Goal: Task Accomplishment & Management: Manage account settings

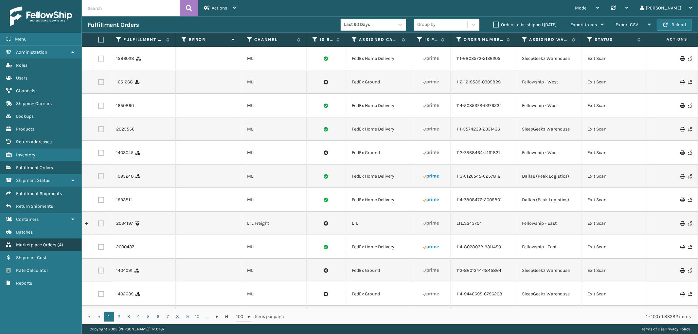
click at [41, 242] on link "Marketplace Orders ( 4 )" at bounding box center [40, 244] width 81 height 13
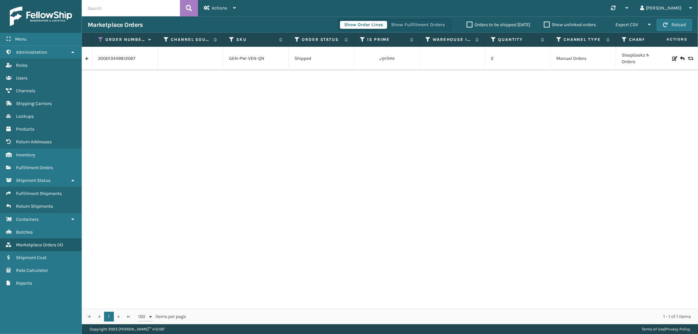
click at [46, 165] on span "Fulfillment Orders" at bounding box center [34, 168] width 37 height 6
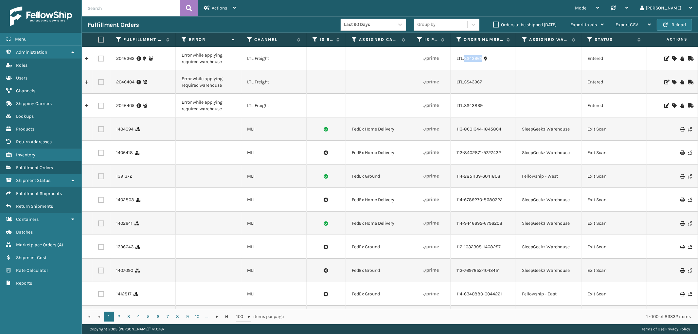
drag, startPoint x: 485, startPoint y: 65, endPoint x: 474, endPoint y: 73, distance: 13.8
click at [463, 66] on td "LTL.SS43962" at bounding box center [482, 59] width 65 height 24
copy link ".SS43962"
click at [672, 58] on icon at bounding box center [674, 58] width 4 height 5
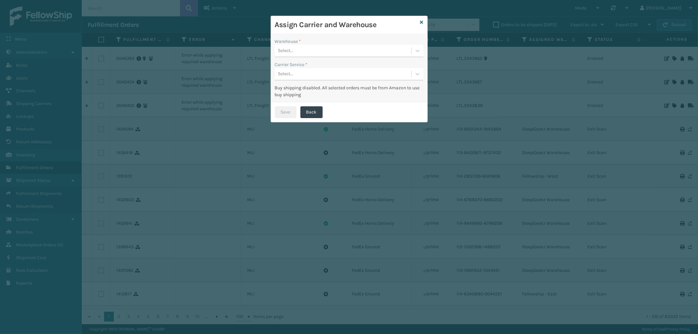
click at [340, 51] on div "Select..." at bounding box center [343, 50] width 136 height 11
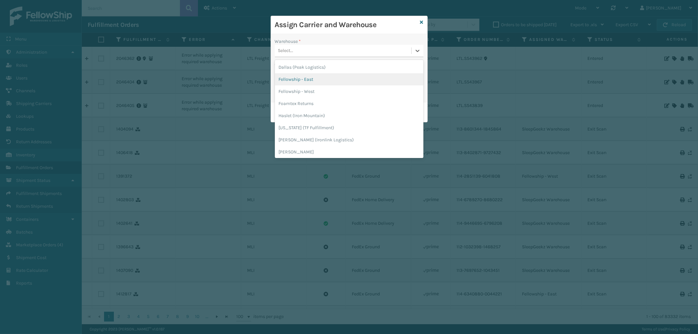
click at [312, 78] on div "Fellowship - East" at bounding box center [349, 79] width 148 height 12
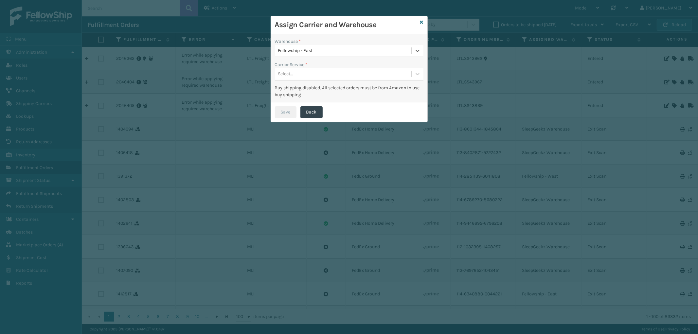
click at [321, 69] on div "Select..." at bounding box center [343, 74] width 136 height 11
click at [311, 87] on div "LTL" at bounding box center [349, 90] width 148 height 12
click at [283, 109] on button "Save" at bounding box center [286, 112] width 22 height 12
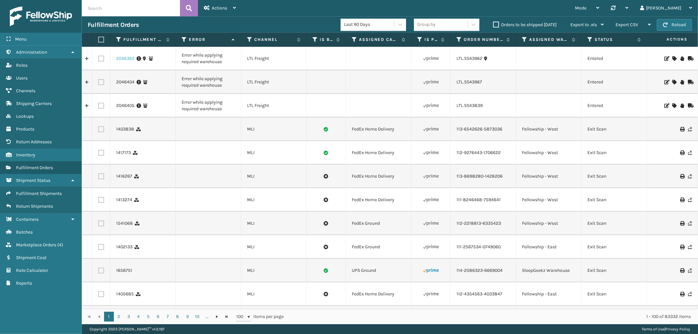
click at [126, 59] on link "2046362" at bounding box center [125, 58] width 18 height 7
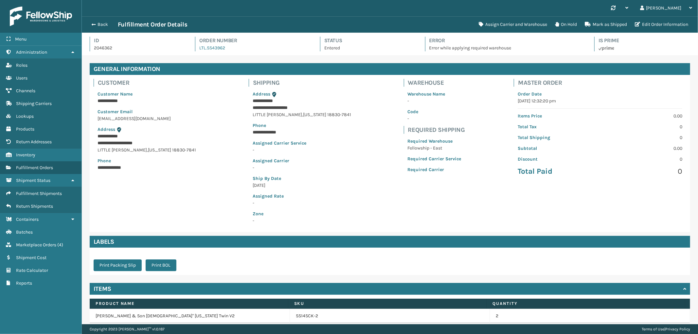
scroll to position [41, 0]
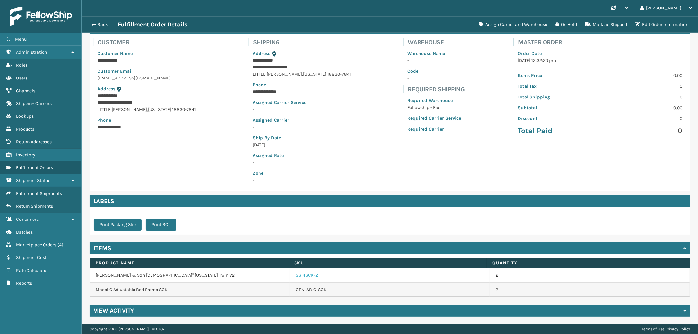
click at [299, 275] on link "SS14SCK-2" at bounding box center [307, 275] width 22 height 7
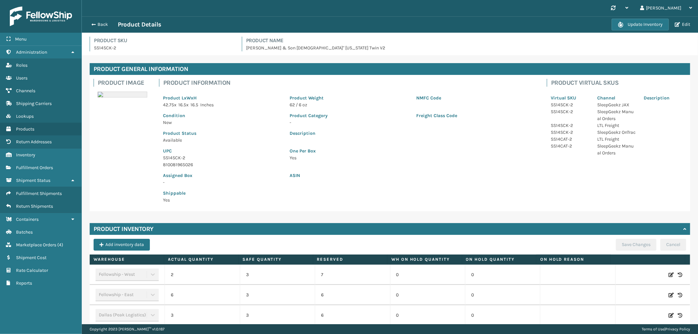
click at [668, 295] on icon at bounding box center [670, 295] width 5 height 7
click at [227, 297] on span "Increase value" at bounding box center [229, 295] width 5 height 5
type input "8"
click at [619, 293] on button "ADD" at bounding box center [627, 295] width 16 height 8
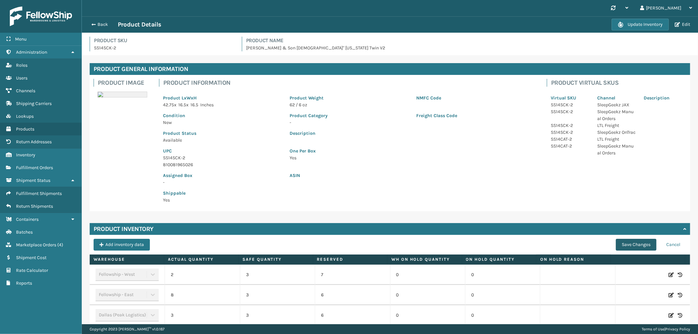
click at [621, 243] on button "Save Changes" at bounding box center [635, 245] width 41 height 12
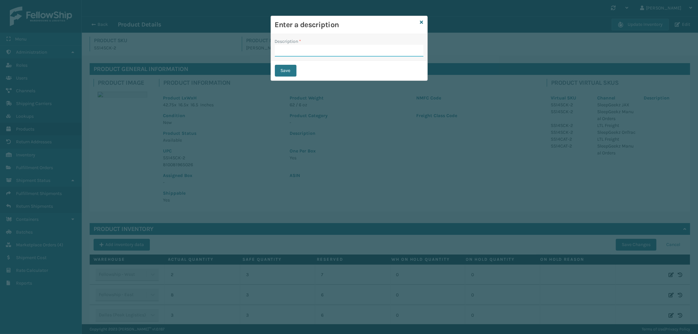
click at [309, 52] on input "Description *" at bounding box center [349, 51] width 148 height 12
type input "Warehouse counted"
click at [290, 66] on button "Save" at bounding box center [286, 71] width 22 height 12
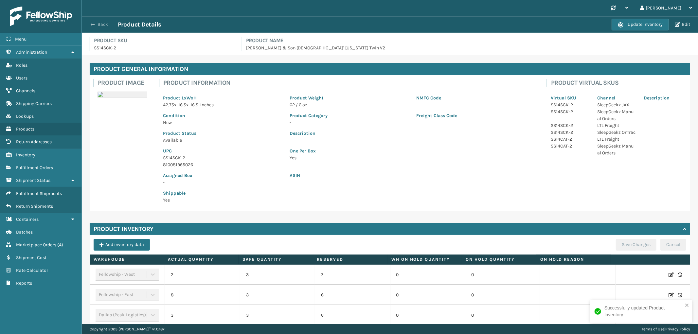
click at [107, 22] on button "Back" at bounding box center [103, 25] width 30 height 6
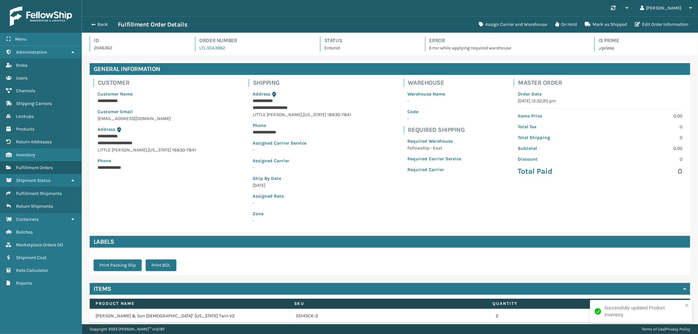
scroll to position [15, 616]
click at [528, 18] on button "Assign Carrier and Warehouse" at bounding box center [513, 24] width 76 height 13
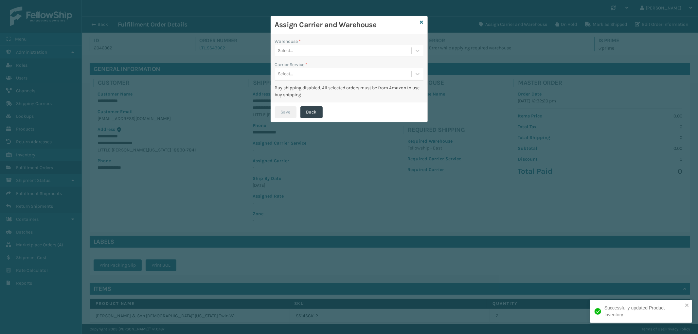
click at [357, 48] on div "Select..." at bounding box center [343, 50] width 136 height 11
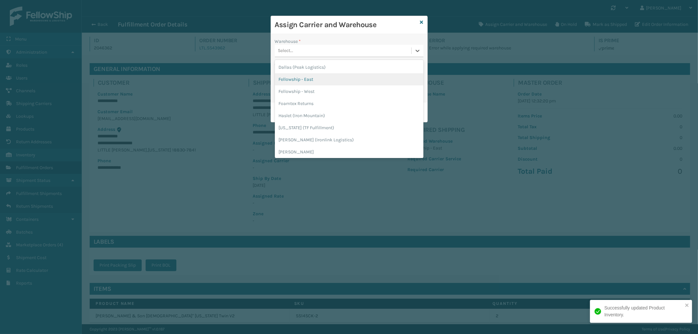
click at [326, 77] on div "Fellowship - East" at bounding box center [349, 79] width 148 height 12
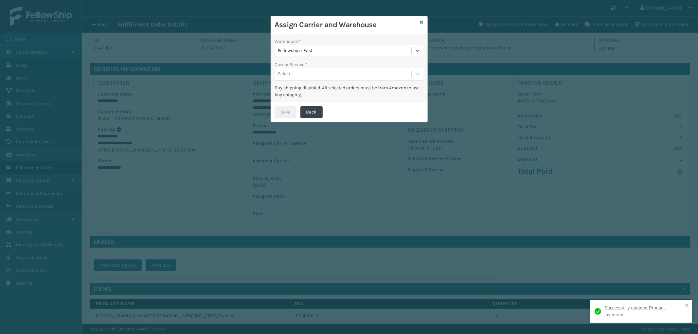
click at [332, 73] on div "Select..." at bounding box center [343, 74] width 136 height 11
click at [319, 87] on div "LTL" at bounding box center [349, 90] width 148 height 12
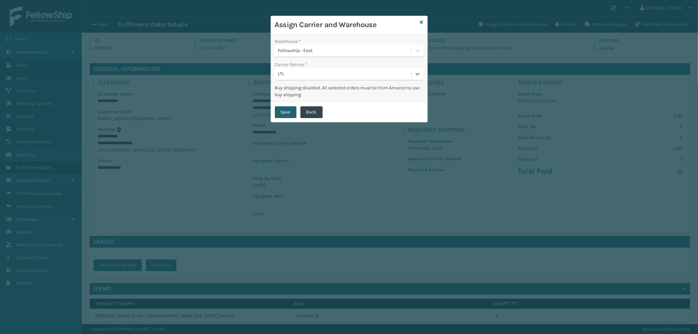
click at [289, 109] on button "Save" at bounding box center [286, 112] width 22 height 12
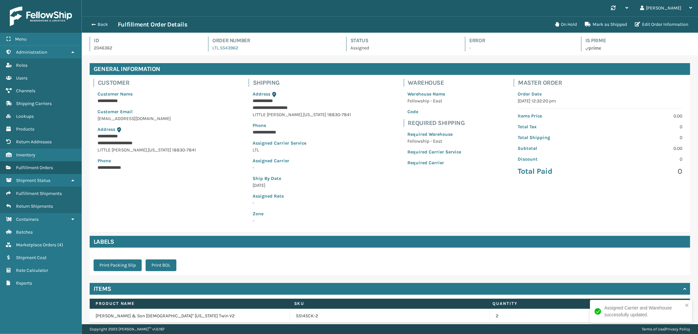
click at [304, 315] on link "SS14SCK-2" at bounding box center [307, 316] width 22 height 7
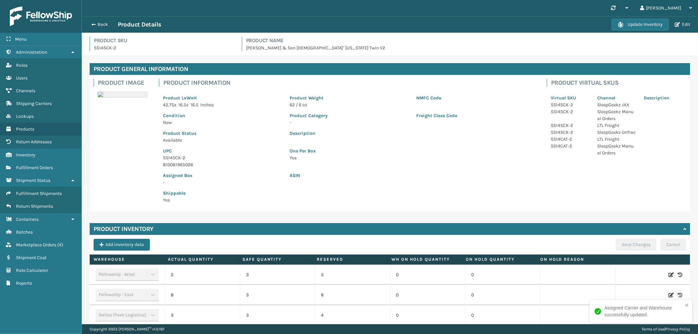
click at [668, 293] on icon at bounding box center [670, 295] width 5 height 7
click at [175, 295] on span "Decrease value" at bounding box center [175, 295] width 5 height 5
type input "6"
click at [619, 293] on button "ADD" at bounding box center [627, 295] width 16 height 8
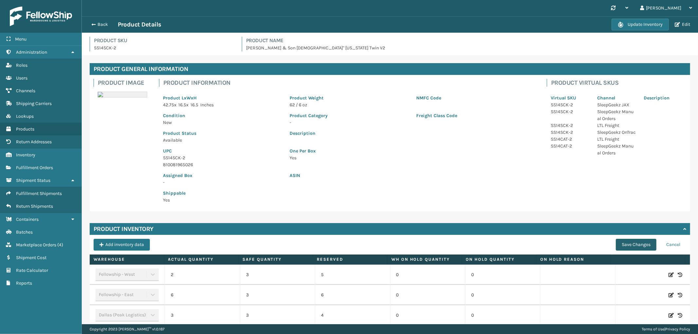
click at [628, 241] on button "Save Changes" at bounding box center [635, 245] width 41 height 12
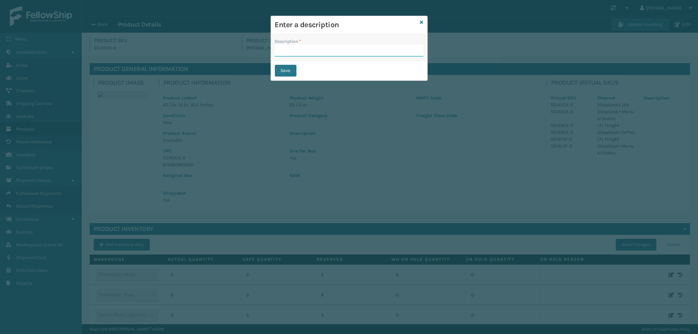
click at [346, 47] on input "Description *" at bounding box center [349, 51] width 148 height 12
type input "Warehouse counted"
click at [285, 72] on button "Save" at bounding box center [286, 71] width 22 height 12
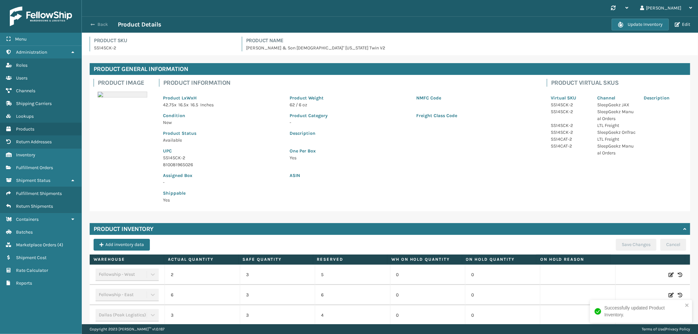
click at [103, 22] on button "Back" at bounding box center [103, 25] width 30 height 6
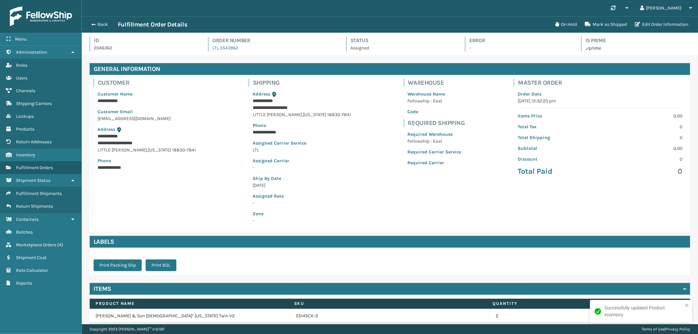
scroll to position [15, 616]
click at [103, 23] on button "Back" at bounding box center [103, 25] width 30 height 6
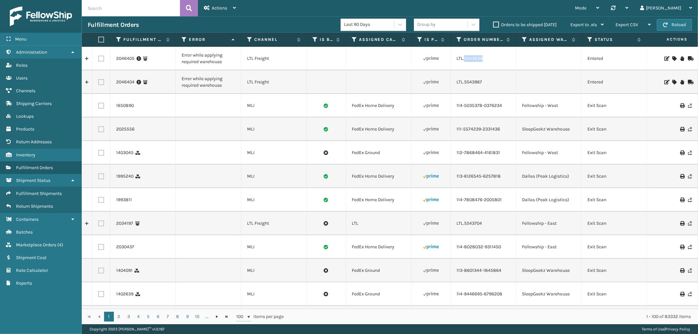
drag, startPoint x: 486, startPoint y: 64, endPoint x: 689, endPoint y: 112, distance: 208.5
click at [465, 66] on td "LTL.SS43839" at bounding box center [482, 59] width 65 height 24
copy link "S43839"
click at [672, 56] on icon at bounding box center [674, 58] width 4 height 5
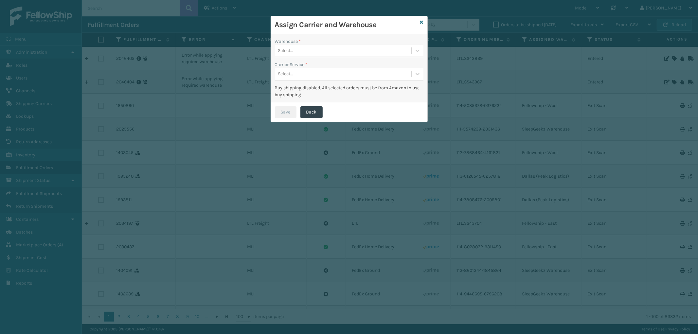
click at [361, 51] on div "Select..." at bounding box center [343, 50] width 136 height 11
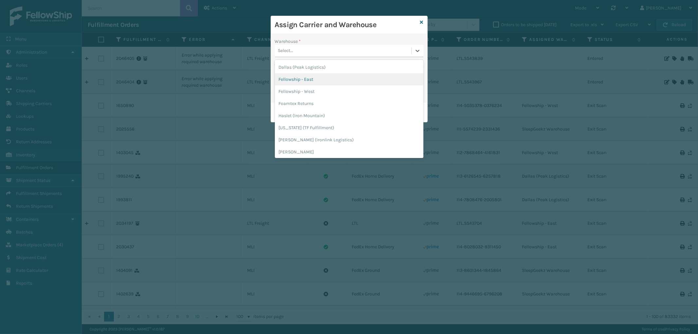
click at [319, 76] on div "Fellowship - East" at bounding box center [349, 79] width 148 height 12
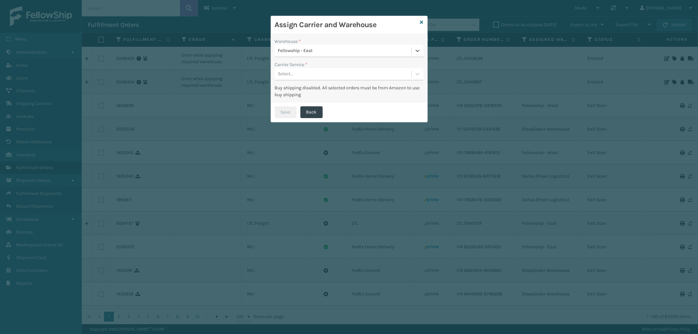
click at [321, 73] on div "Select..." at bounding box center [343, 74] width 136 height 11
click at [313, 93] on div "LTL" at bounding box center [349, 90] width 148 height 12
click at [282, 106] on button "Save" at bounding box center [286, 112] width 22 height 12
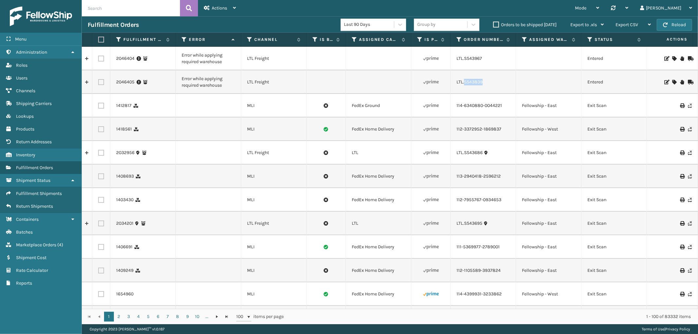
drag, startPoint x: 489, startPoint y: 86, endPoint x: 464, endPoint y: 91, distance: 24.8
click at [464, 91] on td "LTL.SS43839" at bounding box center [482, 82] width 65 height 24
copy link "SS43839"
click at [672, 81] on icon at bounding box center [674, 82] width 4 height 5
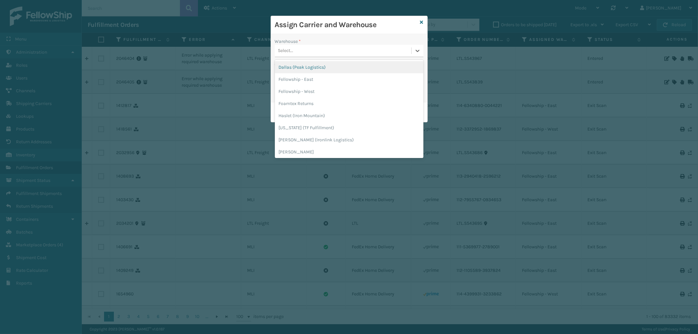
click at [341, 50] on div "Select..." at bounding box center [343, 50] width 136 height 11
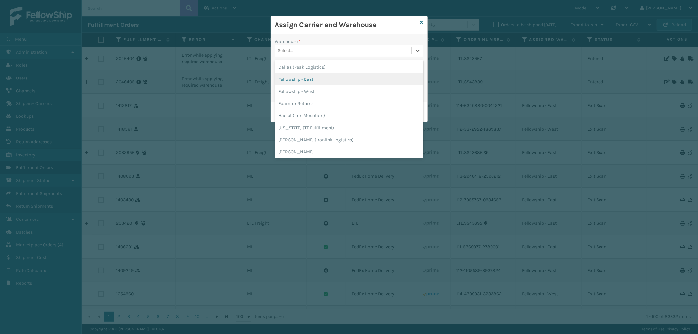
click at [319, 77] on div "Fellowship - East" at bounding box center [349, 79] width 148 height 12
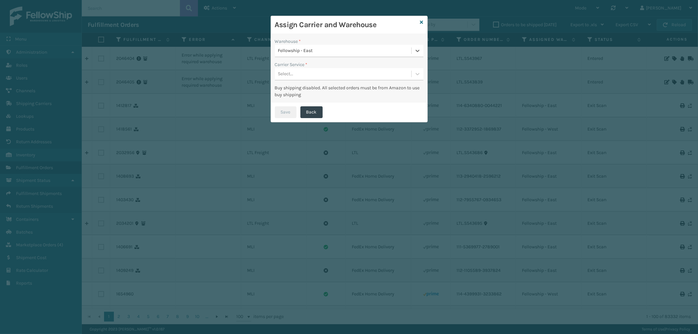
click at [318, 77] on div "Select..." at bounding box center [343, 74] width 136 height 11
click at [316, 92] on div "LTL" at bounding box center [349, 90] width 148 height 12
click at [291, 110] on button "Save" at bounding box center [286, 112] width 22 height 12
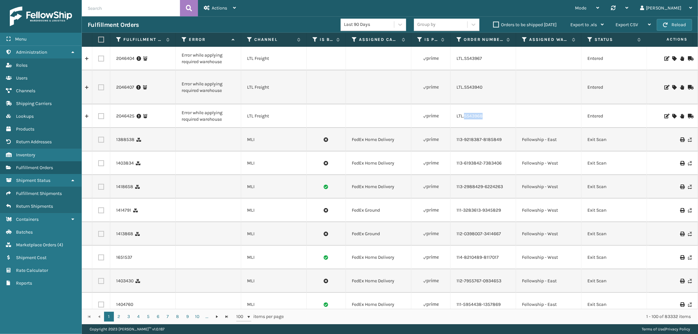
drag, startPoint x: 493, startPoint y: 117, endPoint x: 464, endPoint y: 120, distance: 29.3
click at [464, 120] on td "LTL.SS43968" at bounding box center [482, 116] width 65 height 24
copy link "SS43968"
click at [672, 115] on icon at bounding box center [674, 116] width 4 height 5
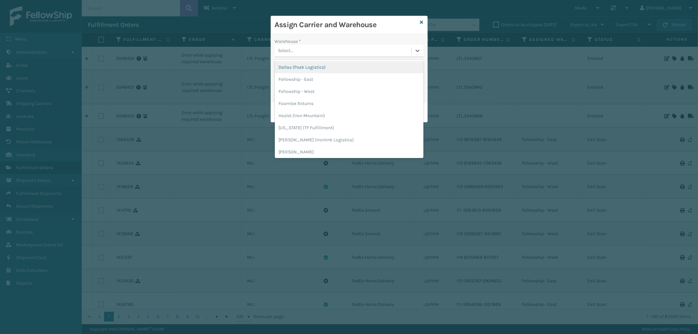
click at [366, 50] on div "Select..." at bounding box center [343, 50] width 136 height 11
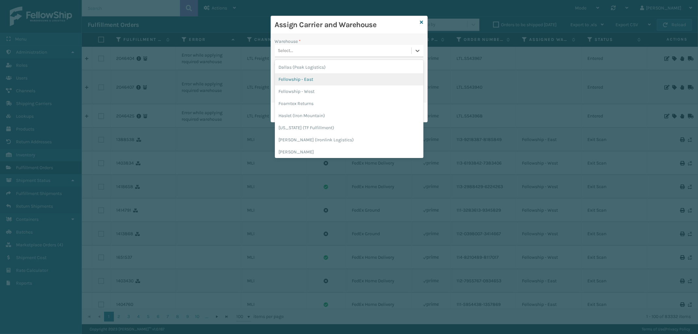
click at [311, 78] on div "Fellowship - East" at bounding box center [349, 79] width 148 height 12
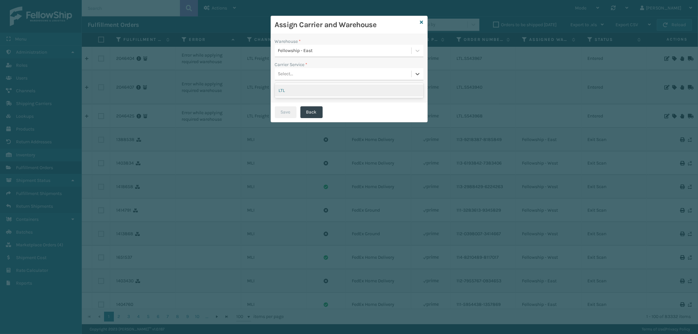
click at [311, 78] on div "Select..." at bounding box center [343, 74] width 136 height 11
click at [311, 89] on div "LTL" at bounding box center [349, 90] width 148 height 12
click at [285, 110] on button "Save" at bounding box center [286, 112] width 22 height 12
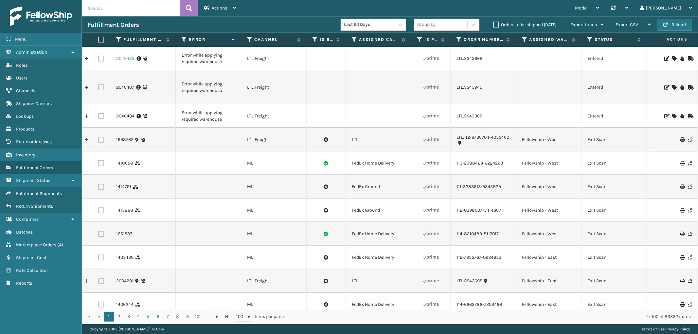
click at [129, 57] on link "2046425" at bounding box center [125, 58] width 18 height 7
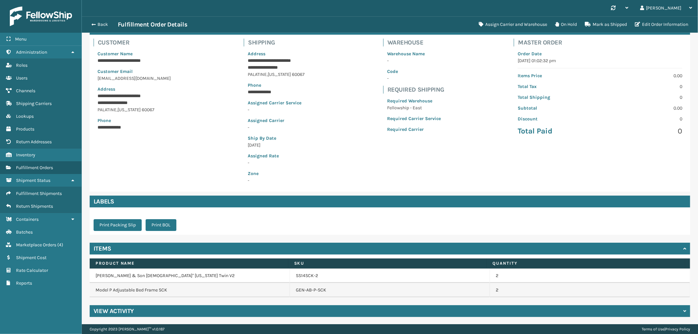
scroll to position [41, 0]
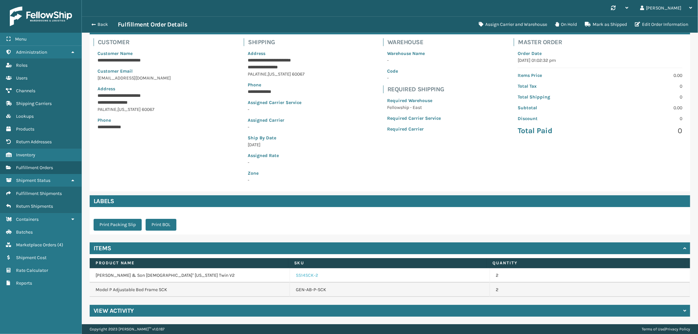
click at [302, 275] on link "SS14SCK-2" at bounding box center [307, 275] width 22 height 7
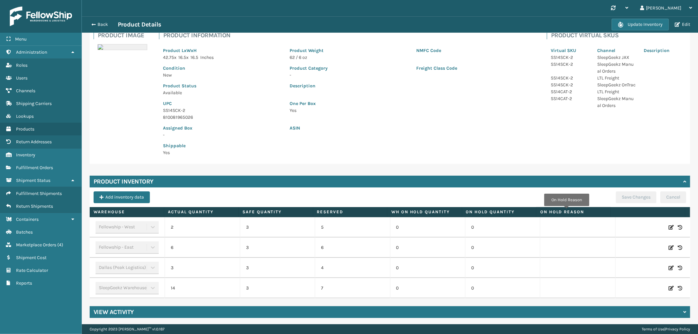
scroll to position [49, 0]
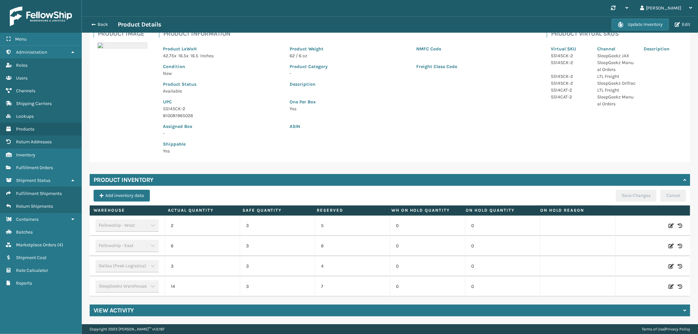
click at [668, 245] on icon at bounding box center [670, 246] width 5 height 7
click at [229, 245] on span "Increase value" at bounding box center [229, 246] width 5 height 5
type input "8"
click at [619, 247] on button "ADD" at bounding box center [627, 246] width 16 height 8
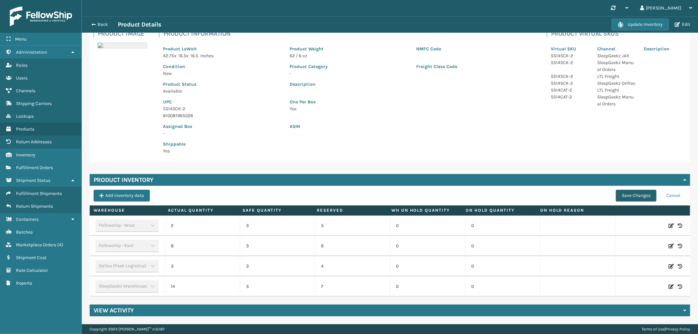
click at [615, 197] on button "Save Changes" at bounding box center [635, 196] width 41 height 12
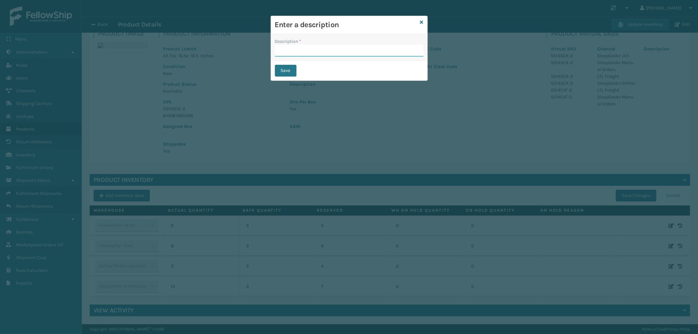
click at [301, 47] on input "Description *" at bounding box center [349, 51] width 148 height 12
type input "from inventory"
click at [287, 74] on button "Save" at bounding box center [286, 71] width 22 height 12
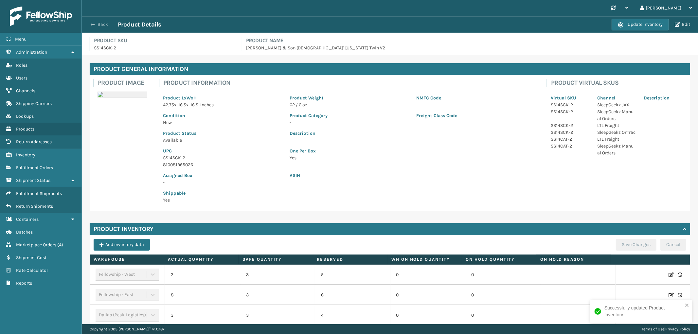
click at [107, 23] on button "Back" at bounding box center [103, 25] width 30 height 6
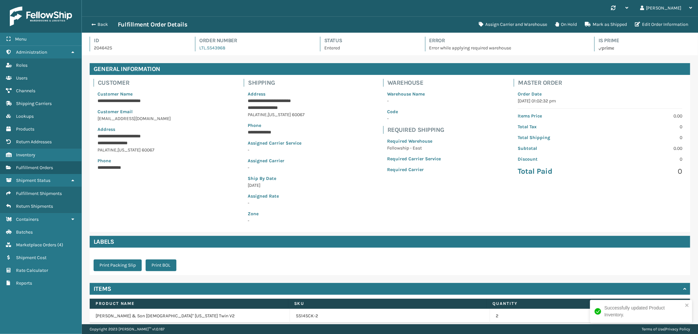
scroll to position [15, 616]
click at [525, 22] on button "Assign Carrier and Warehouse" at bounding box center [513, 24] width 76 height 13
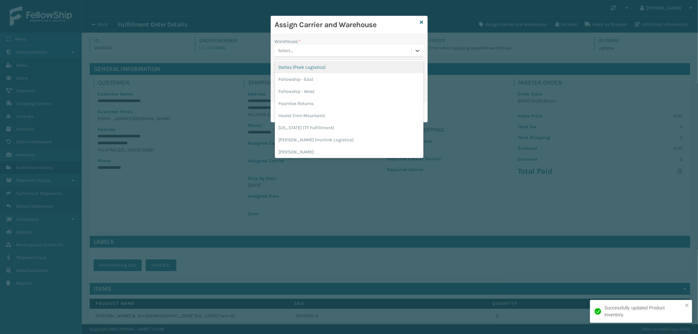
click at [314, 45] on div "Select..." at bounding box center [349, 51] width 148 height 12
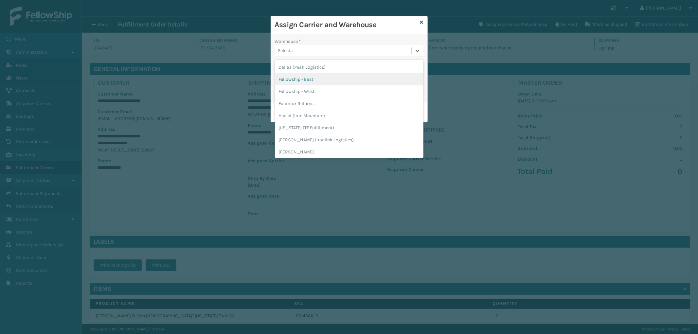
click at [318, 78] on div "Fellowship - East" at bounding box center [349, 79] width 148 height 12
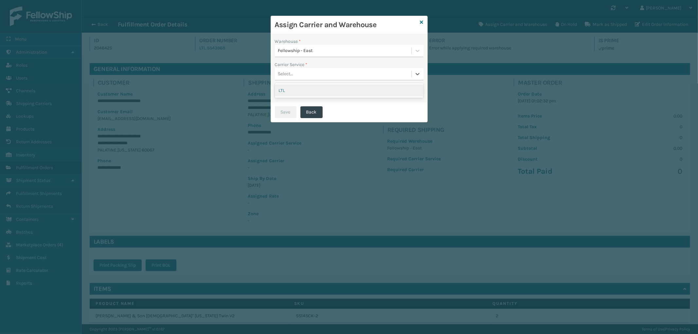
click at [317, 72] on div "Select..." at bounding box center [343, 74] width 136 height 11
click at [305, 94] on div "LTL" at bounding box center [349, 90] width 148 height 12
click at [295, 112] on button "Save" at bounding box center [286, 112] width 22 height 12
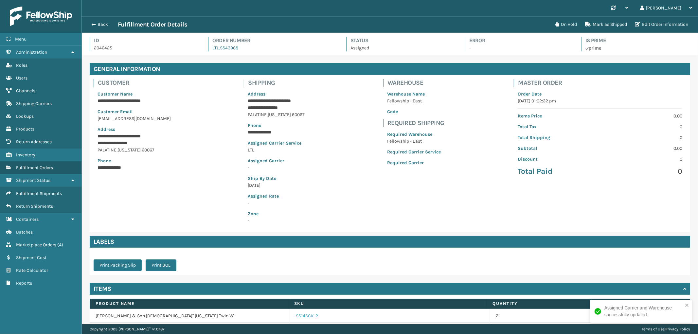
click at [297, 317] on link "SS14SCK-2" at bounding box center [307, 316] width 22 height 7
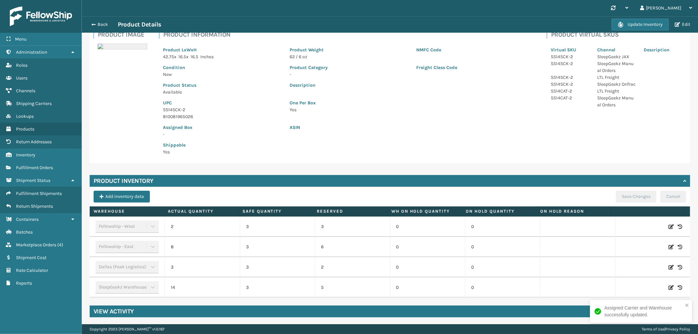
scroll to position [49, 0]
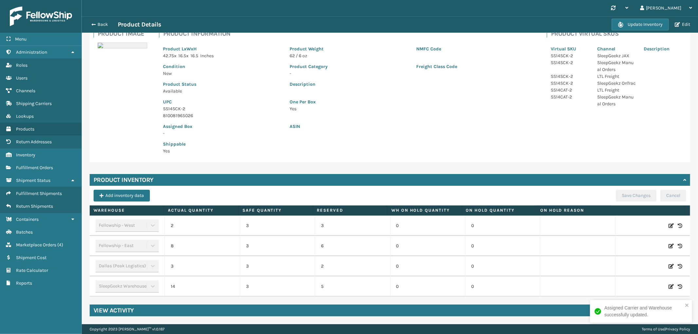
click at [668, 245] on icon at bounding box center [670, 246] width 5 height 7
click at [171, 247] on span "Decrease value" at bounding box center [186, 245] width 31 height 11
type input "6"
click at [619, 245] on button "ADD" at bounding box center [627, 246] width 16 height 8
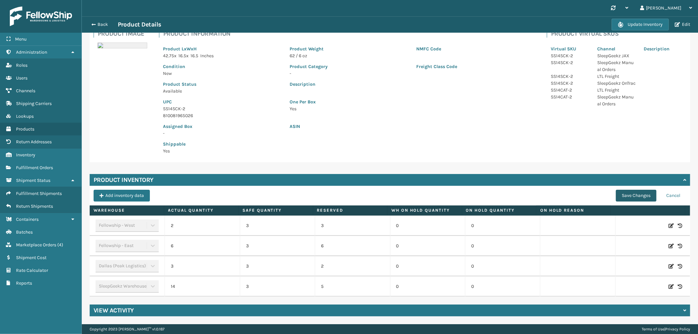
click at [625, 193] on button "Save Changes" at bounding box center [635, 196] width 41 height 12
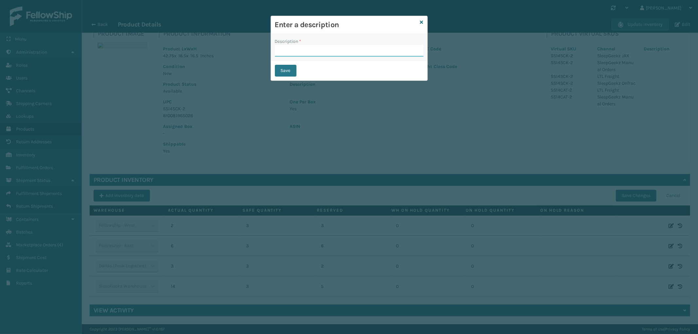
click at [343, 48] on input "Description *" at bounding box center [349, 51] width 148 height 12
type input "Warehouse counted"
click at [289, 68] on button "Save" at bounding box center [286, 71] width 22 height 12
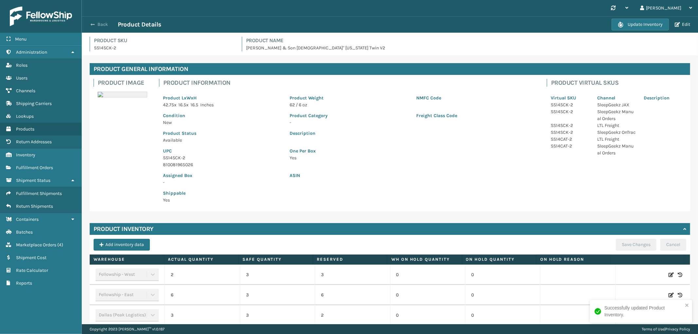
click at [100, 23] on button "Back" at bounding box center [103, 25] width 30 height 6
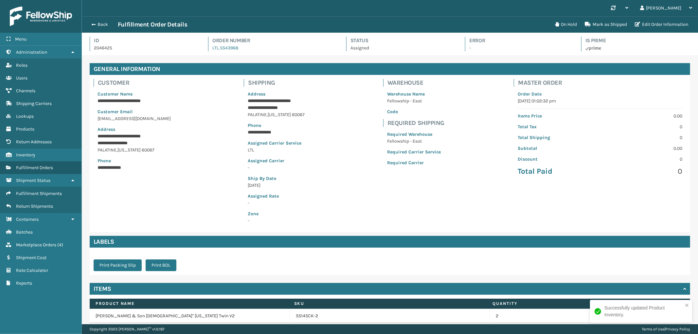
scroll to position [15, 616]
click at [100, 23] on button "Back" at bounding box center [103, 25] width 30 height 6
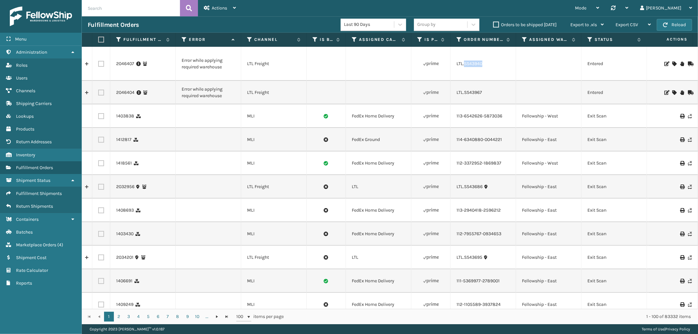
drag, startPoint x: 486, startPoint y: 69, endPoint x: 463, endPoint y: 67, distance: 22.3
click at [463, 67] on td "LTL.SS43940" at bounding box center [482, 64] width 65 height 34
copy link "SS43940"
click at [672, 63] on icon at bounding box center [674, 63] width 4 height 5
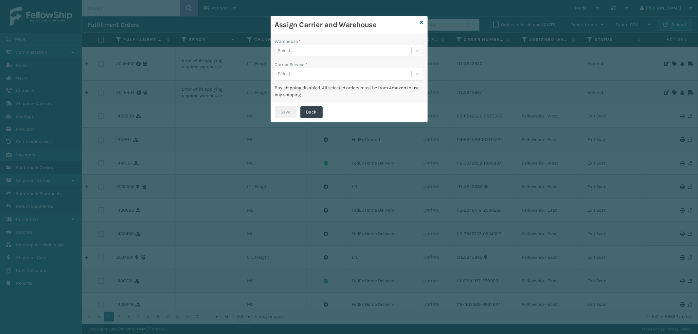
click at [374, 47] on div "Select..." at bounding box center [343, 50] width 136 height 11
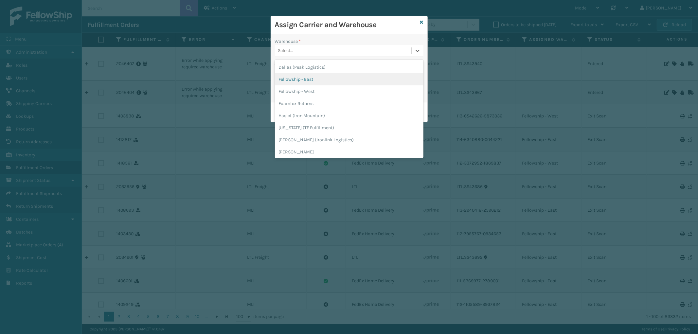
click at [309, 77] on div "Fellowship - East" at bounding box center [349, 79] width 148 height 12
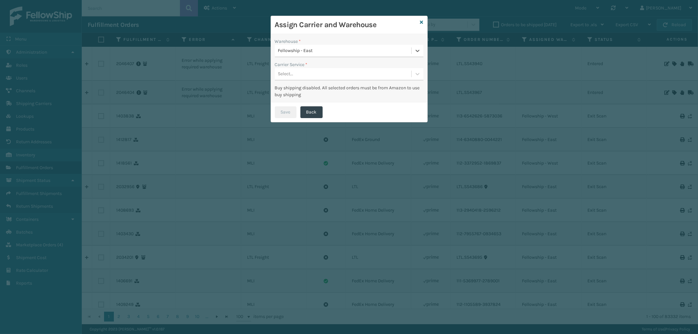
click at [309, 77] on div "Select..." at bounding box center [343, 74] width 136 height 11
click at [306, 87] on div "LTL" at bounding box center [349, 90] width 148 height 12
click at [291, 112] on button "Save" at bounding box center [286, 112] width 22 height 12
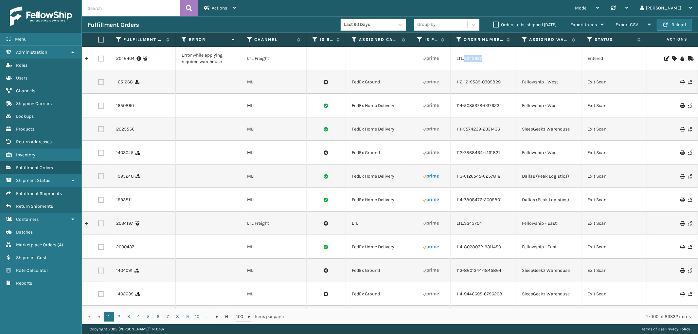
drag, startPoint x: 482, startPoint y: 62, endPoint x: 463, endPoint y: 64, distance: 19.4
click at [463, 64] on td "LTL.SS43967" at bounding box center [482, 59] width 65 height 24
click at [497, 57] on div "LTL.SS43967" at bounding box center [482, 58] width 53 height 7
drag, startPoint x: 485, startPoint y: 60, endPoint x: 464, endPoint y: 63, distance: 20.5
click at [464, 63] on td "LTL.SS43967" at bounding box center [482, 59] width 65 height 24
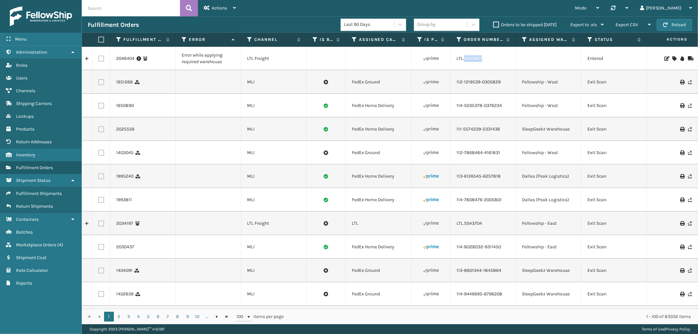
copy link "SS43967"
click at [672, 59] on icon at bounding box center [674, 58] width 4 height 5
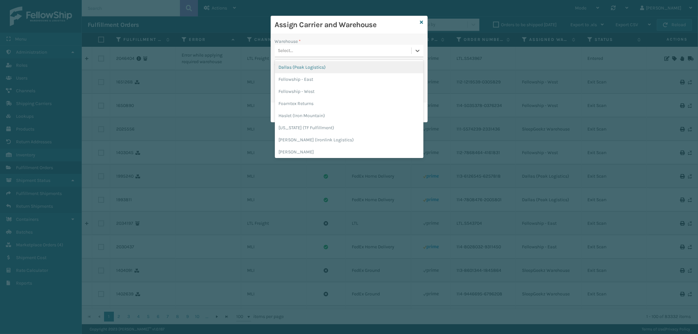
click at [335, 50] on div "Select..." at bounding box center [343, 50] width 136 height 11
click at [316, 63] on div "Dallas (Peak Logistics)" at bounding box center [349, 67] width 148 height 12
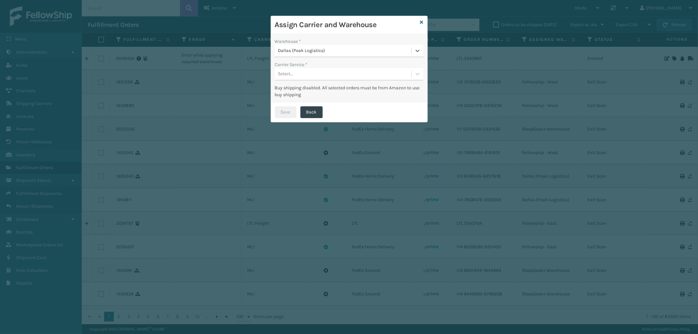
click at [316, 63] on div "Carrier Service *" at bounding box center [349, 64] width 148 height 7
click at [315, 71] on div "Select..." at bounding box center [343, 74] width 136 height 11
click at [309, 86] on div "LTL" at bounding box center [349, 90] width 148 height 12
click at [288, 110] on button "Save" at bounding box center [286, 112] width 22 height 12
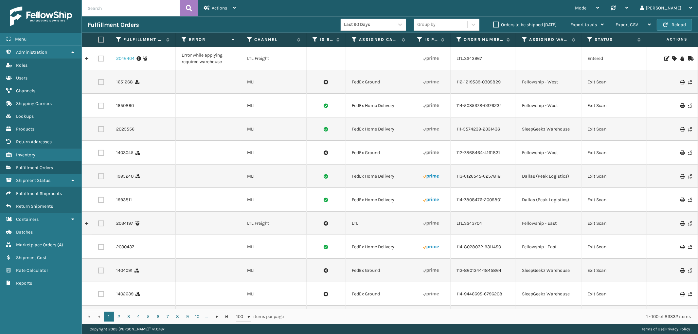
click at [128, 59] on link "2046404" at bounding box center [125, 58] width 18 height 7
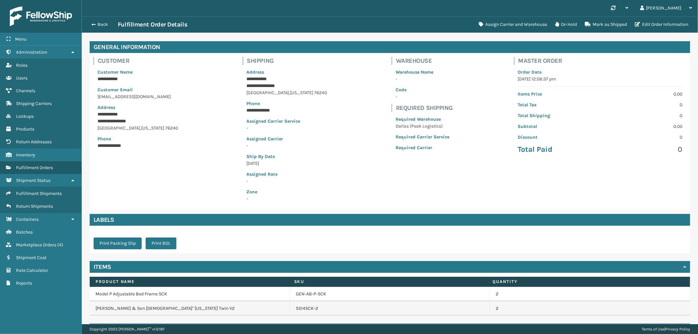
scroll to position [41, 0]
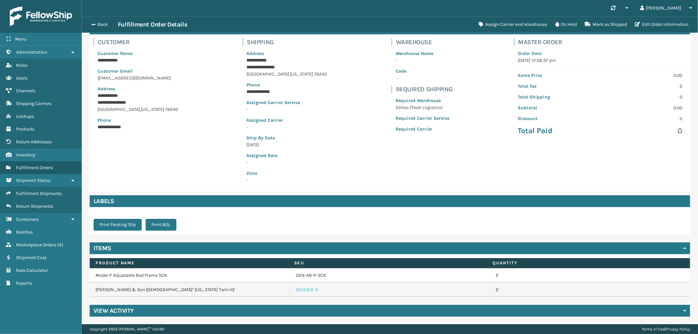
click at [307, 290] on link "SS14SCK-2" at bounding box center [307, 289] width 22 height 7
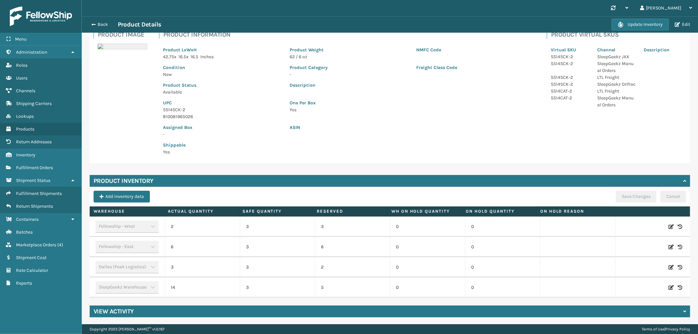
scroll to position [49, 0]
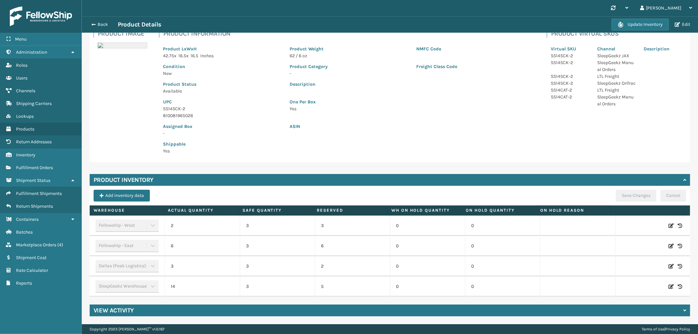
click at [668, 265] on icon at bounding box center [670, 266] width 5 height 7
click at [227, 266] on span "Increase value" at bounding box center [229, 267] width 5 height 5
type input "5"
click at [619, 264] on button "ADD" at bounding box center [627, 266] width 16 height 8
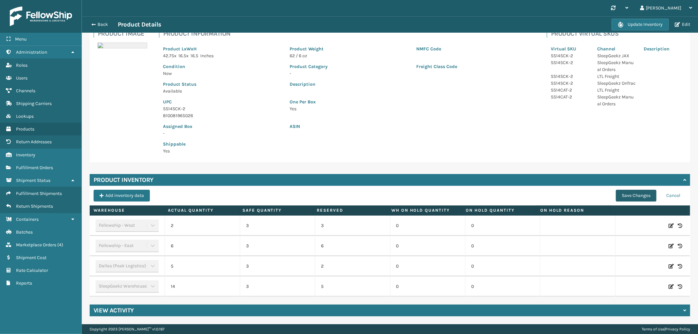
click at [621, 199] on button "Save Changes" at bounding box center [635, 196] width 41 height 12
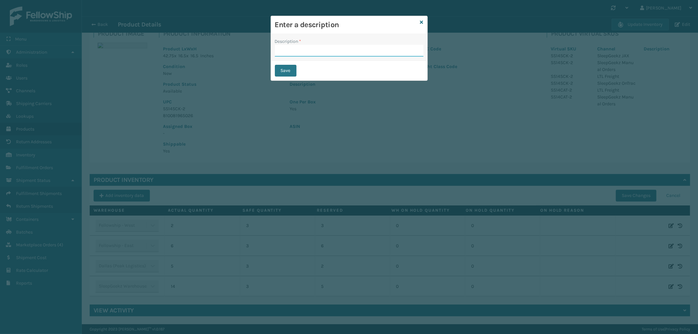
click at [350, 51] on input "Description *" at bounding box center [349, 51] width 148 height 12
type input "Warehouse counted"
click at [296, 75] on button "Save" at bounding box center [286, 71] width 22 height 12
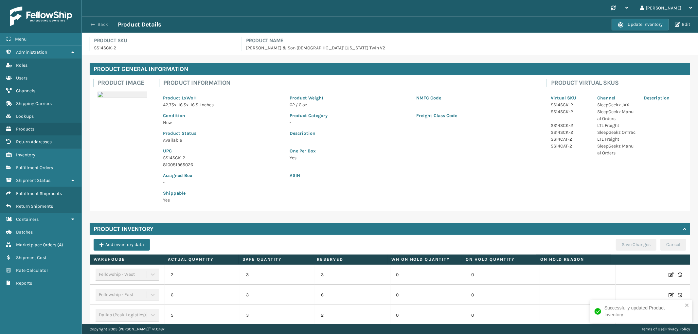
click at [102, 26] on button "Back" at bounding box center [103, 25] width 30 height 6
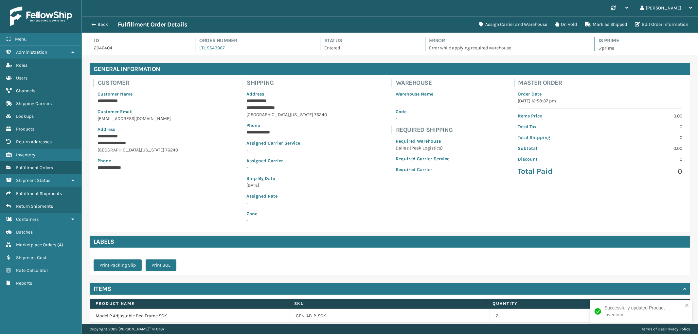
scroll to position [15, 616]
click at [528, 20] on button "Assign Carrier and Warehouse" at bounding box center [513, 24] width 76 height 13
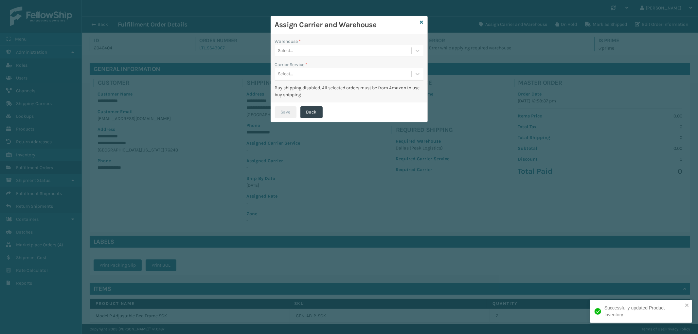
click at [320, 44] on div "Warehouse *" at bounding box center [349, 41] width 148 height 7
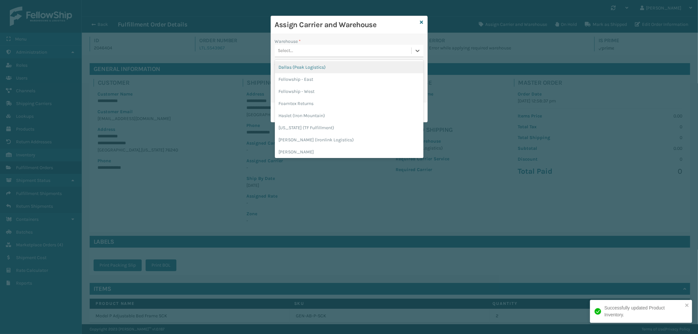
click at [315, 48] on div "Select..." at bounding box center [343, 50] width 136 height 11
click at [318, 69] on div "Dallas (Peak Logistics)" at bounding box center [349, 67] width 148 height 12
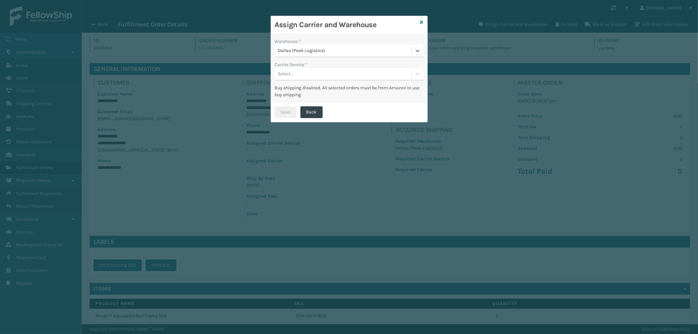
click at [318, 69] on div "Select..." at bounding box center [343, 74] width 136 height 11
click at [317, 87] on div "LTL" at bounding box center [349, 90] width 148 height 12
click at [290, 111] on button "Save" at bounding box center [286, 112] width 22 height 12
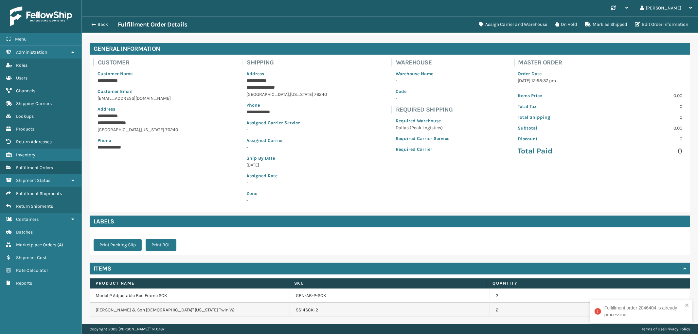
scroll to position [0, 0]
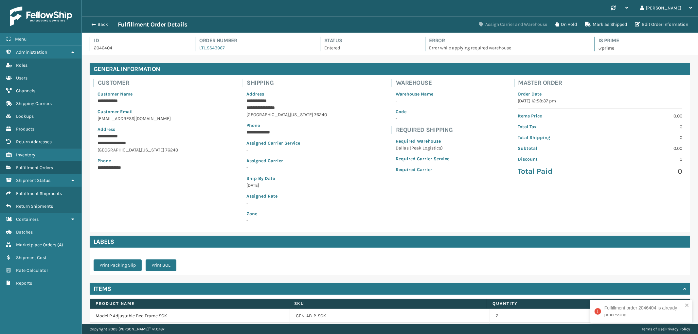
click at [492, 25] on button "Assign Carrier and Warehouse" at bounding box center [513, 24] width 76 height 13
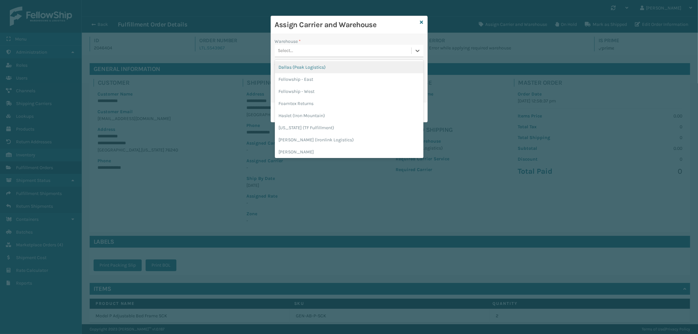
click at [335, 46] on div "Select..." at bounding box center [343, 50] width 136 height 11
click at [322, 66] on div "Dallas (Peak Logistics)" at bounding box center [349, 67] width 148 height 12
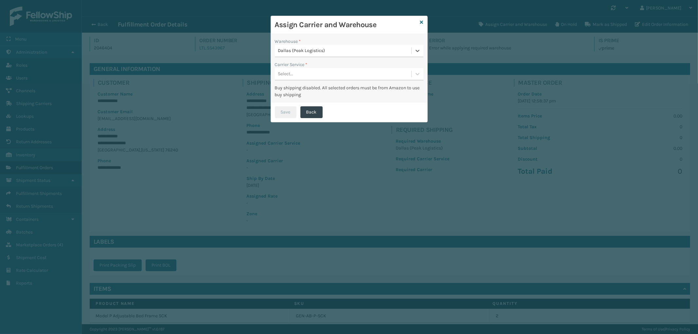
click at [319, 70] on div "Select..." at bounding box center [343, 74] width 136 height 11
click at [315, 90] on div "LTL" at bounding box center [349, 90] width 148 height 12
click at [287, 109] on button "Save" at bounding box center [286, 112] width 22 height 12
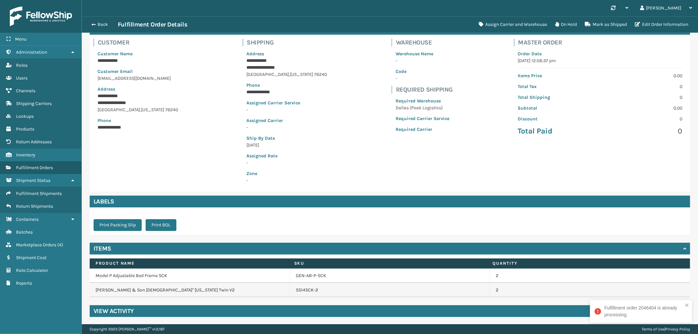
scroll to position [41, 0]
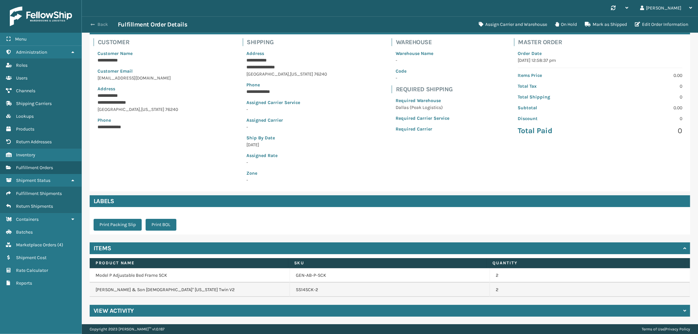
drag, startPoint x: 108, startPoint y: 22, endPoint x: 127, endPoint y: 41, distance: 26.4
click at [107, 22] on button "Back" at bounding box center [103, 25] width 30 height 6
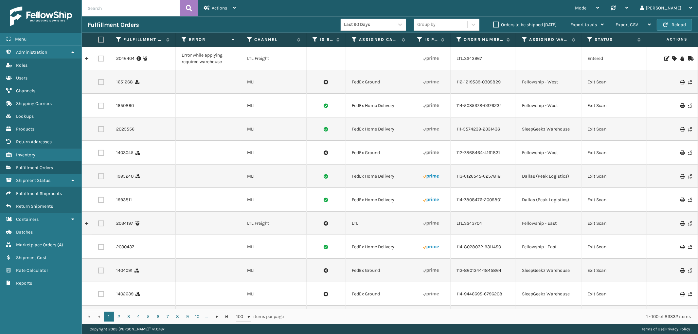
click at [665, 58] on div at bounding box center [672, 58] width 37 height 5
click at [672, 58] on icon at bounding box center [674, 58] width 4 height 5
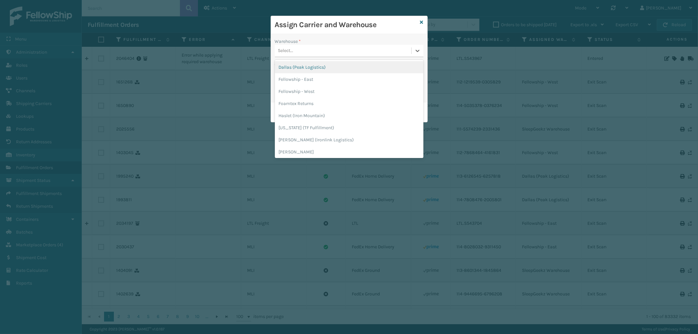
click at [345, 50] on div "Select..." at bounding box center [343, 50] width 136 height 11
click at [327, 65] on div "Dallas (Peak Logistics)" at bounding box center [349, 67] width 148 height 12
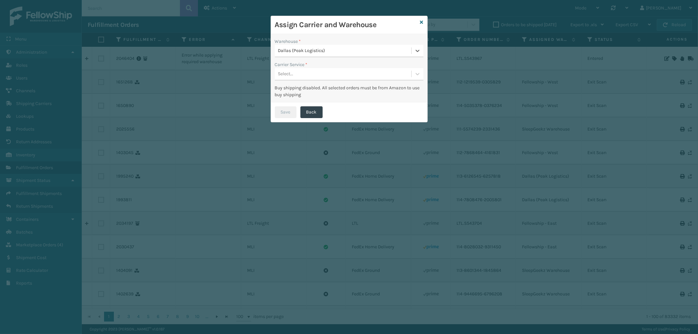
click at [325, 72] on div "Select..." at bounding box center [343, 74] width 136 height 11
click at [319, 89] on div "LTL" at bounding box center [349, 90] width 148 height 12
click at [289, 109] on button "Save" at bounding box center [286, 112] width 22 height 12
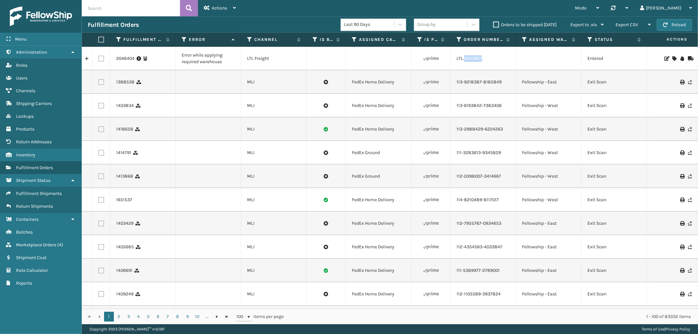
drag, startPoint x: 486, startPoint y: 66, endPoint x: 483, endPoint y: 71, distance: 6.0
click at [465, 66] on td "LTL.SS43967" at bounding box center [482, 59] width 65 height 24
copy link "SS43967"
click at [123, 60] on link "2046404" at bounding box center [125, 58] width 18 height 7
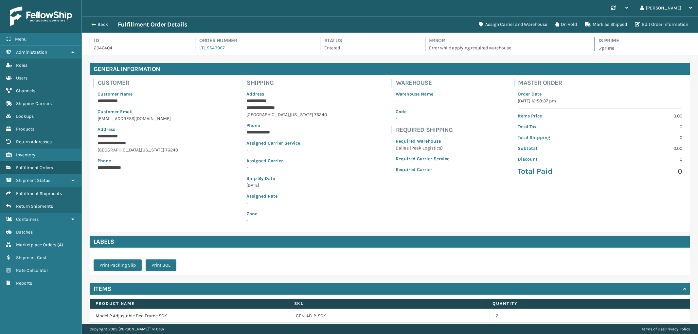
scroll to position [15, 616]
click at [526, 25] on button "Assign Carrier and Warehouse" at bounding box center [513, 24] width 76 height 13
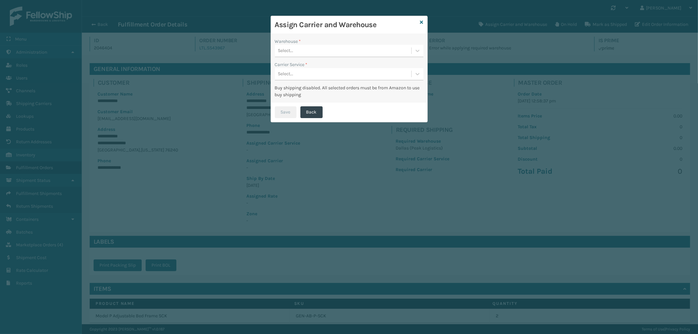
click at [329, 52] on div "Select..." at bounding box center [343, 50] width 136 height 11
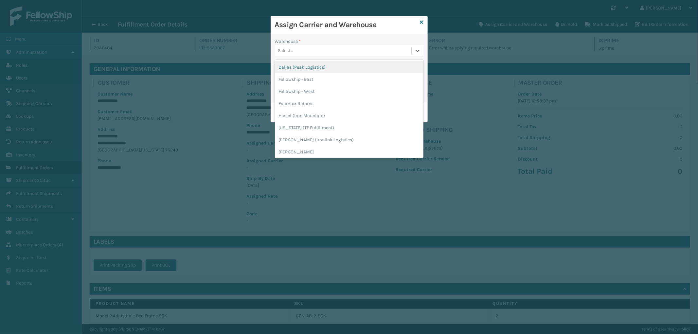
click at [320, 70] on div "Dallas (Peak Logistics)" at bounding box center [349, 67] width 148 height 12
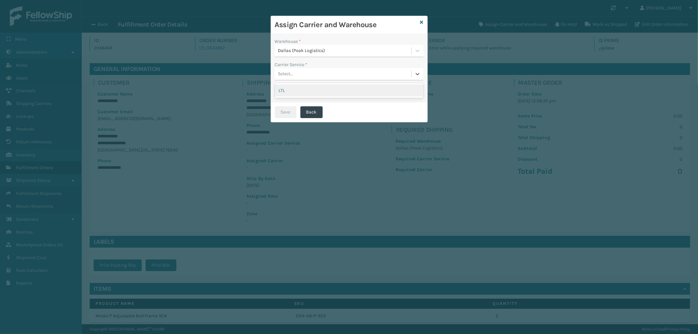
click at [320, 70] on div "Select..." at bounding box center [343, 74] width 136 height 11
click at [320, 87] on div "LTL" at bounding box center [349, 90] width 148 height 12
click at [283, 111] on button "Save" at bounding box center [286, 112] width 22 height 12
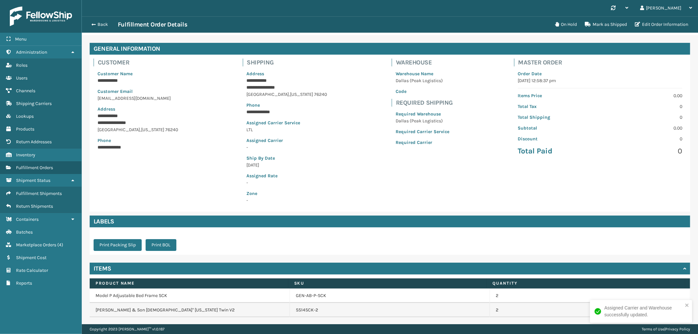
scroll to position [41, 0]
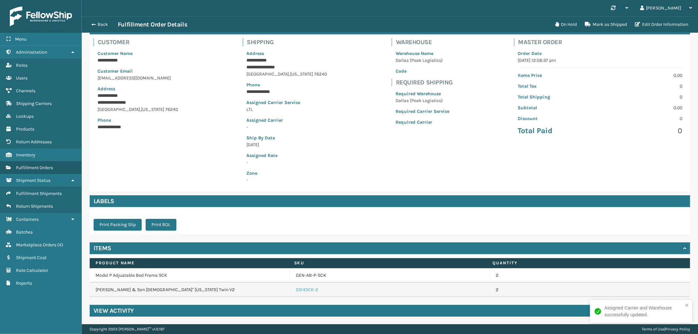
click at [305, 291] on link "SS14SCK-2" at bounding box center [307, 289] width 22 height 7
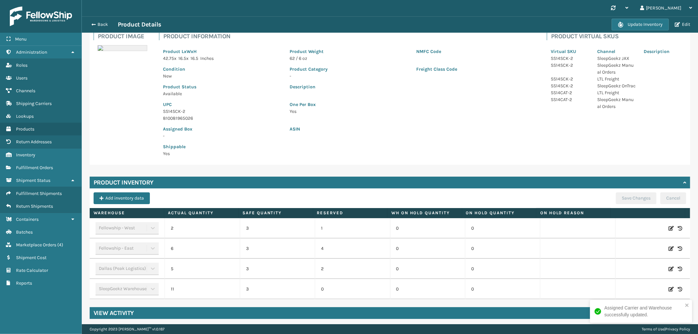
scroll to position [49, 0]
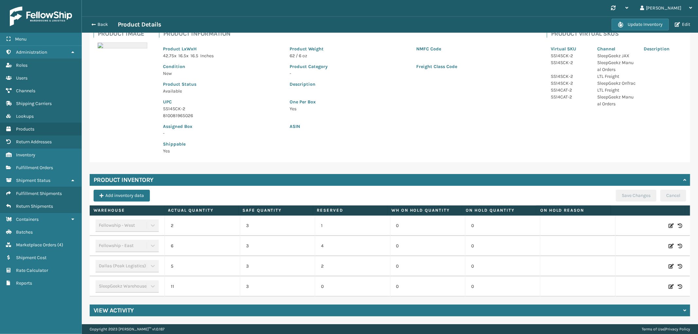
click at [668, 264] on icon at bounding box center [670, 266] width 5 height 7
click at [175, 266] on span "Decrease value" at bounding box center [175, 267] width 5 height 5
type input "3"
click at [619, 268] on button "ADD" at bounding box center [627, 266] width 16 height 8
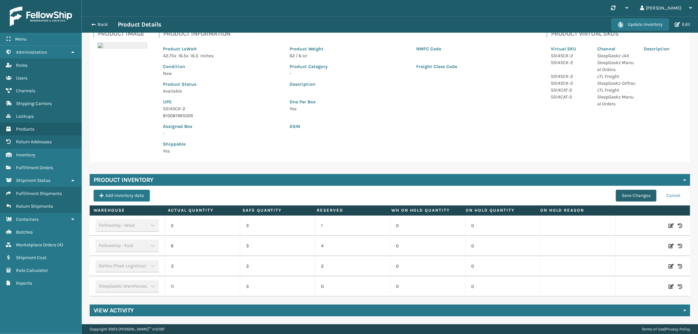
click at [619, 190] on button "Save Changes" at bounding box center [635, 196] width 41 height 12
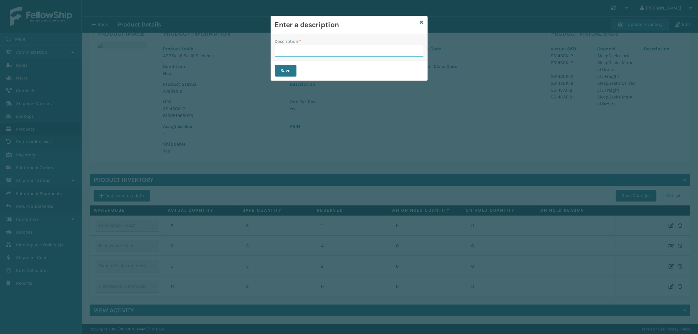
click at [308, 51] on input "Description *" at bounding box center [349, 51] width 148 height 12
type input "Warehouse counted"
click at [283, 69] on button "Save" at bounding box center [286, 71] width 22 height 12
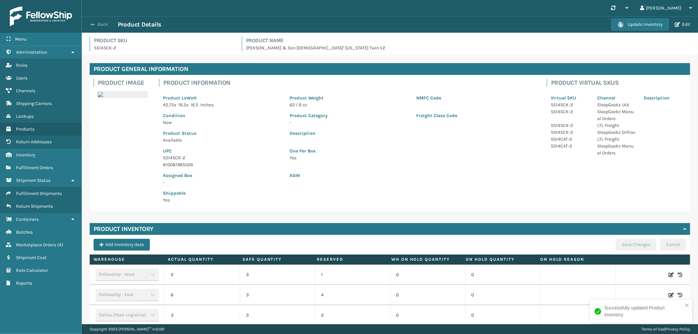
click at [98, 22] on button "Back" at bounding box center [103, 25] width 30 height 6
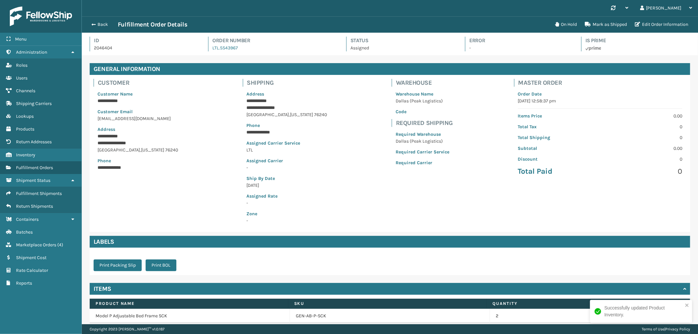
scroll to position [15, 616]
click at [98, 22] on button "Back" at bounding box center [103, 25] width 30 height 6
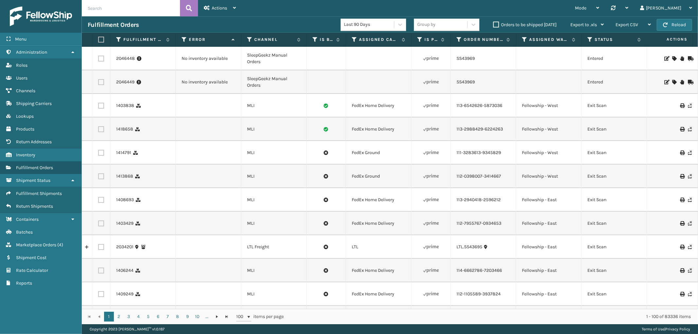
scroll to position [0, 534]
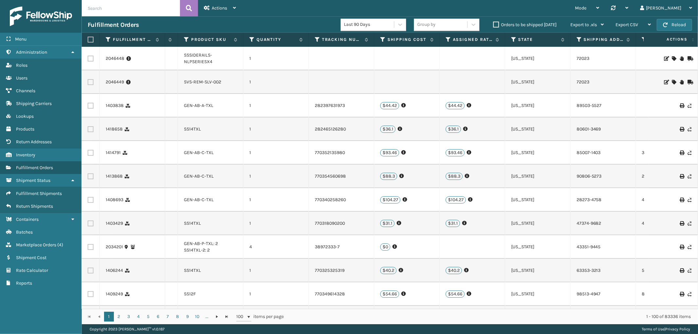
click at [672, 81] on icon at bounding box center [674, 82] width 4 height 5
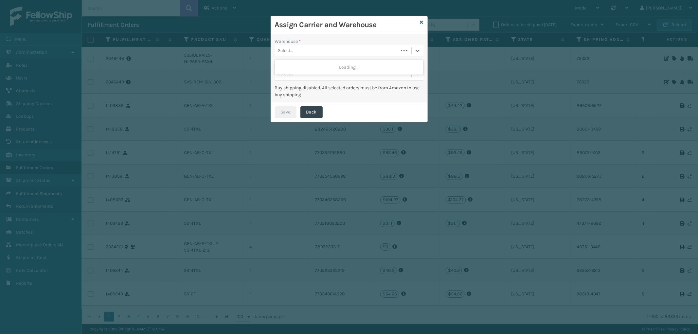
click at [331, 47] on div "Select..." at bounding box center [336, 50] width 123 height 11
click at [316, 69] on div "SleepGeekz Warehouse" at bounding box center [349, 67] width 148 height 12
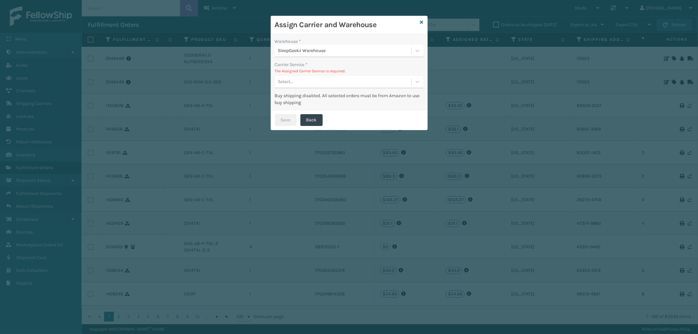
click at [309, 90] on div "Warehouse * SleepGeekz Warehouse Carrier Service * The Assigned Carrier Service…" at bounding box center [349, 72] width 156 height 76
click at [312, 83] on div "Select..." at bounding box center [343, 82] width 136 height 11
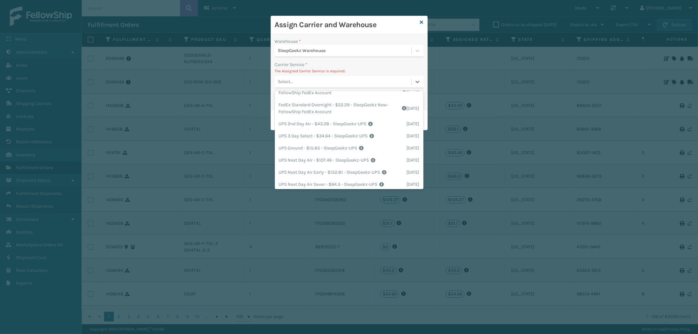
scroll to position [109, 0]
click at [349, 144] on div "UPS Ground - $15.85 - SleepGeekz-UPS Shipping Cost $15.85 Surplus Cost $0 Total…" at bounding box center [349, 146] width 148 height 12
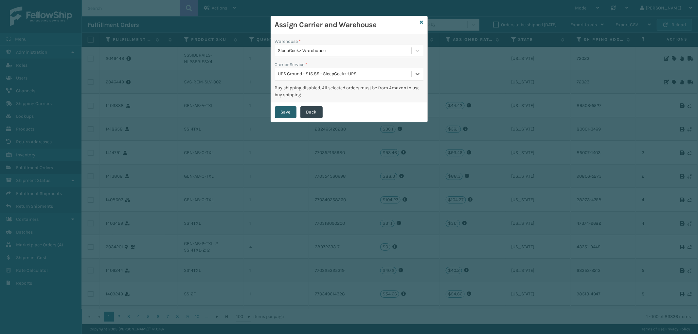
drag, startPoint x: 283, startPoint y: 105, endPoint x: 281, endPoint y: 109, distance: 4.1
click at [283, 106] on div "Save Back" at bounding box center [349, 112] width 156 height 20
click at [281, 109] on button "Save" at bounding box center [286, 112] width 22 height 12
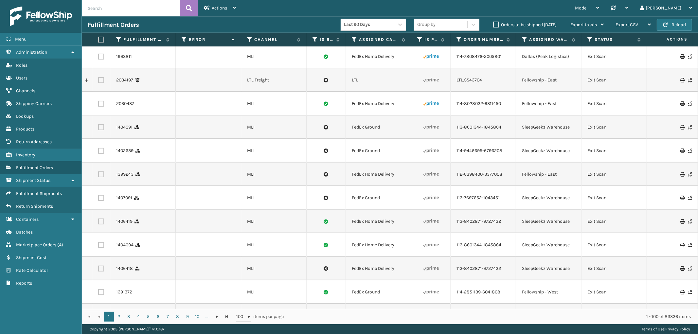
scroll to position [0, 0]
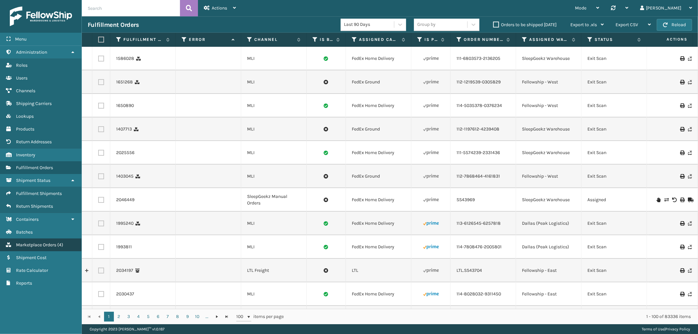
click at [46, 242] on span "Marketplace Orders" at bounding box center [36, 245] width 40 height 6
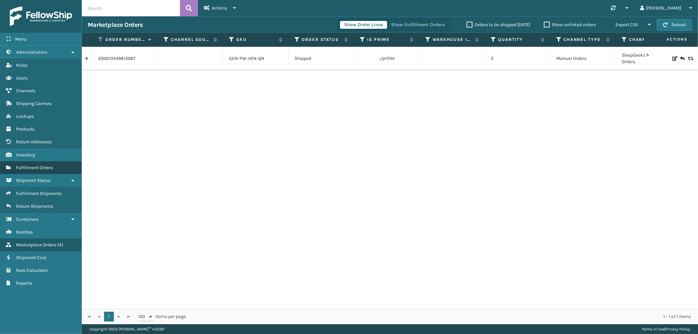
click at [38, 165] on span "Fulfillment Orders" at bounding box center [34, 168] width 37 height 6
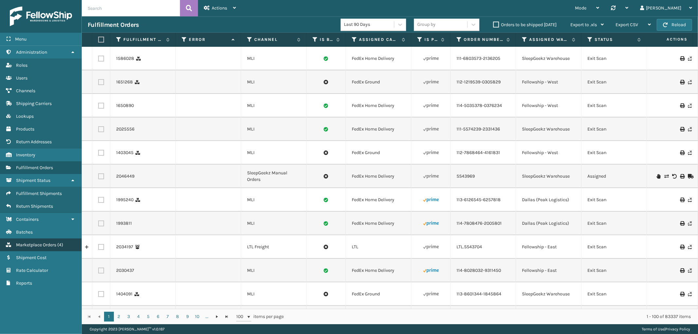
click at [49, 242] on span "Marketplace Orders" at bounding box center [36, 245] width 40 height 6
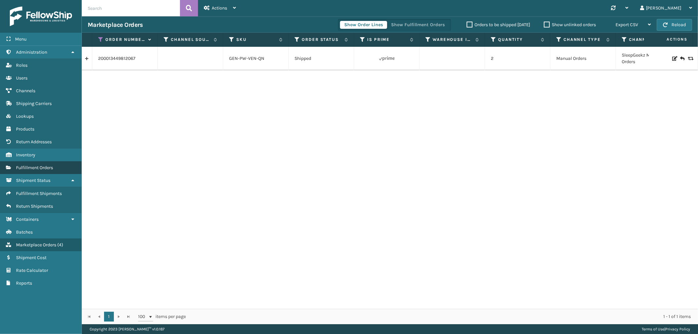
click at [56, 161] on link "Fulfillment Orders" at bounding box center [40, 167] width 81 height 13
